Goal: Find specific page/section: Find specific page/section

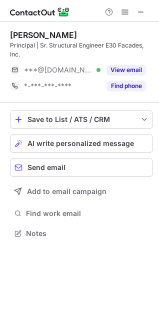
scroll to position [4, 4]
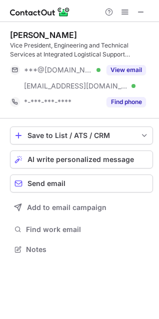
scroll to position [242, 159]
